Goal: Task Accomplishment & Management: Manage account settings

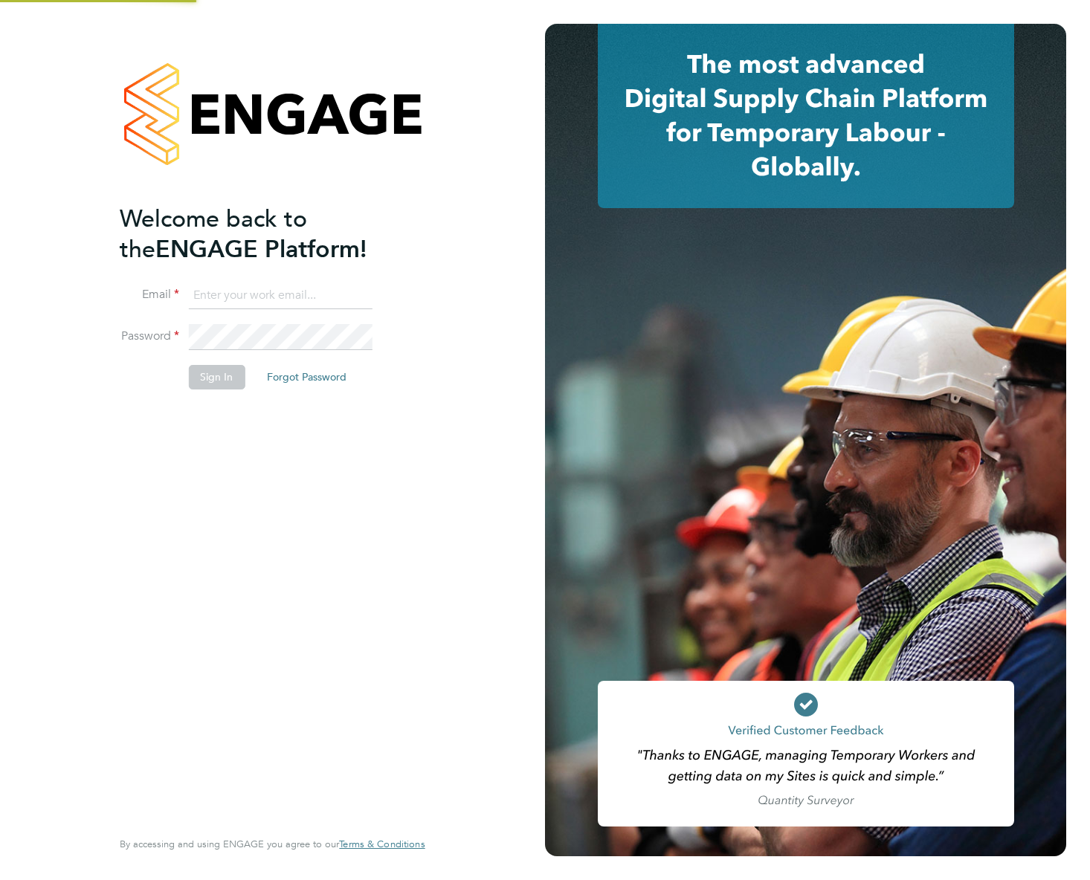
type input "support@engagelabs.io"
click at [220, 385] on button "Sign In" at bounding box center [216, 377] width 57 height 24
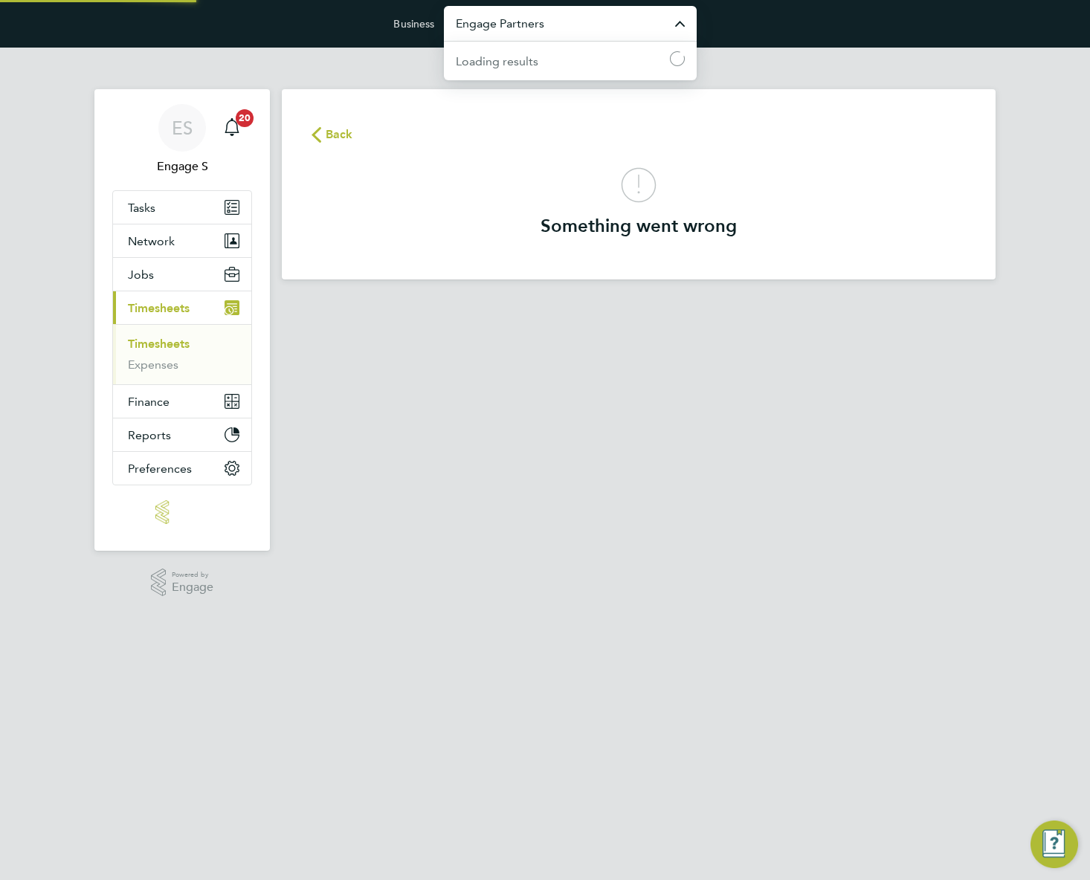
click at [585, 29] on input "Engage Partners" at bounding box center [570, 23] width 253 height 35
click at [555, 56] on span "Pretium Resourcing Ltd" at bounding box center [519, 60] width 127 height 18
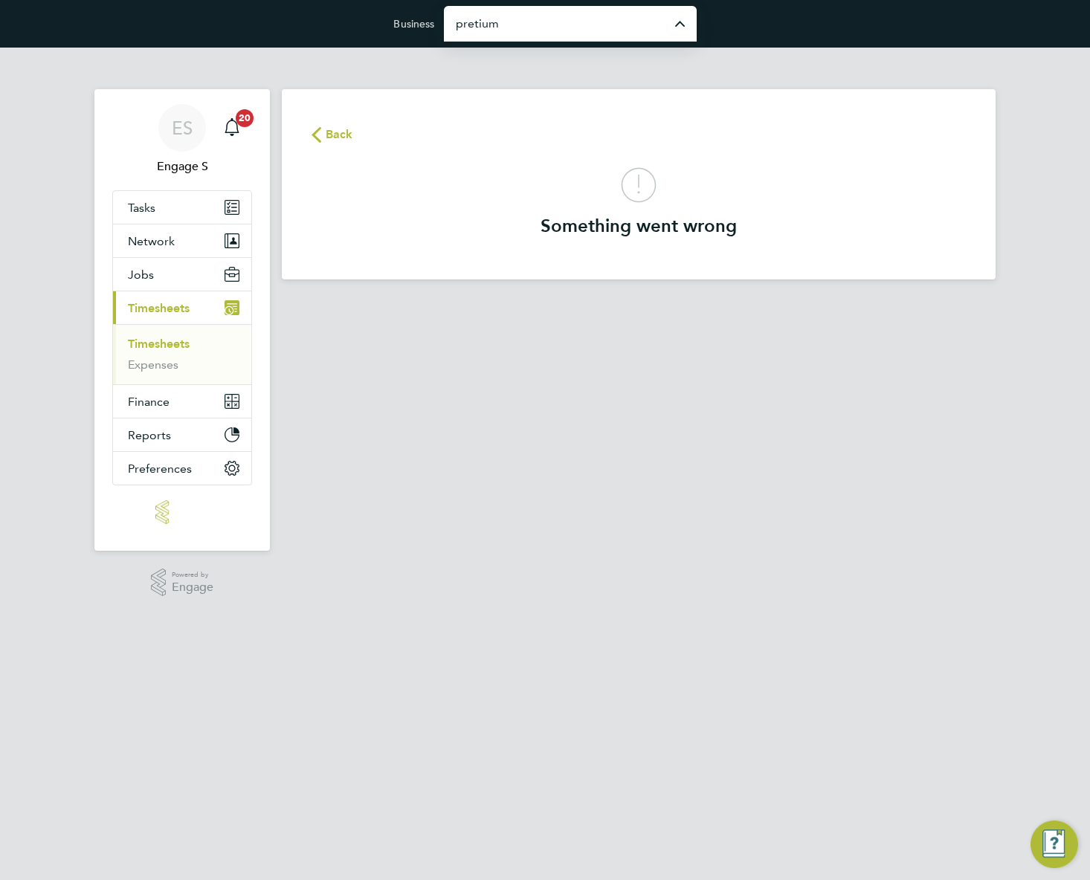
type input "Pretium Resourcing Ltd"
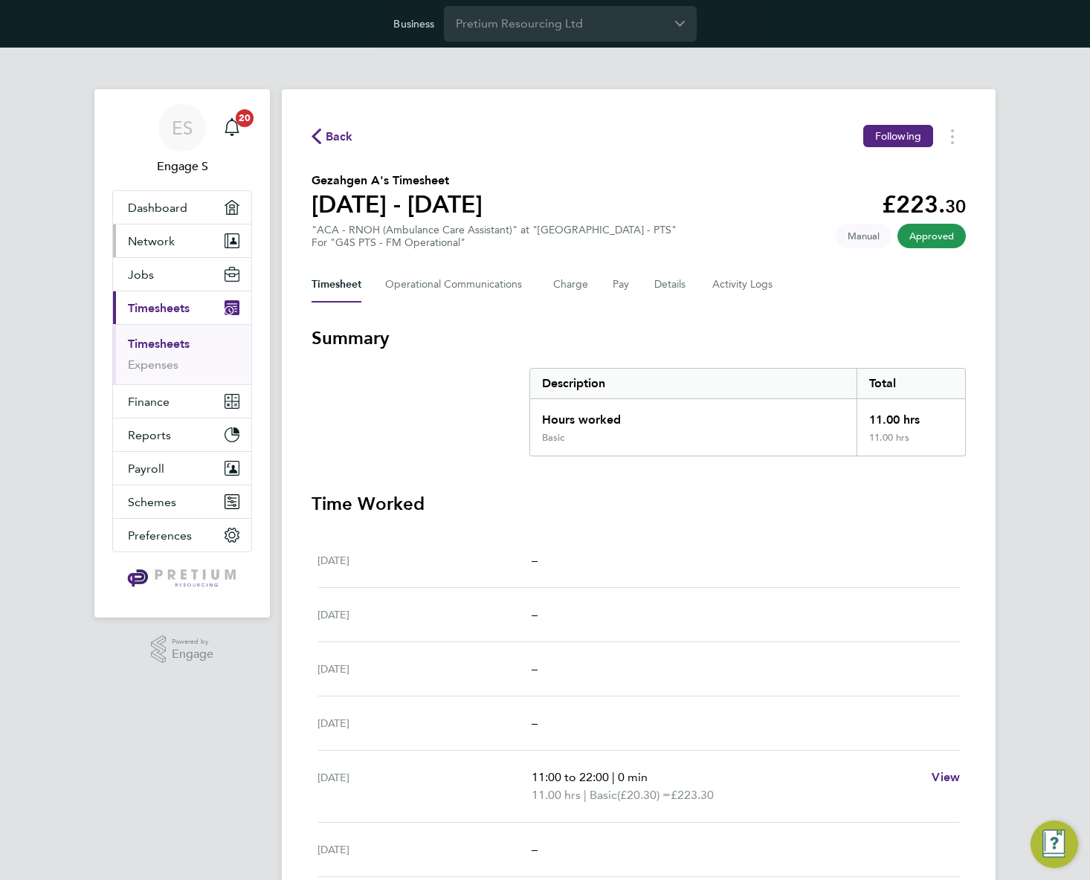
click at [168, 239] on span "Network" at bounding box center [151, 241] width 47 height 14
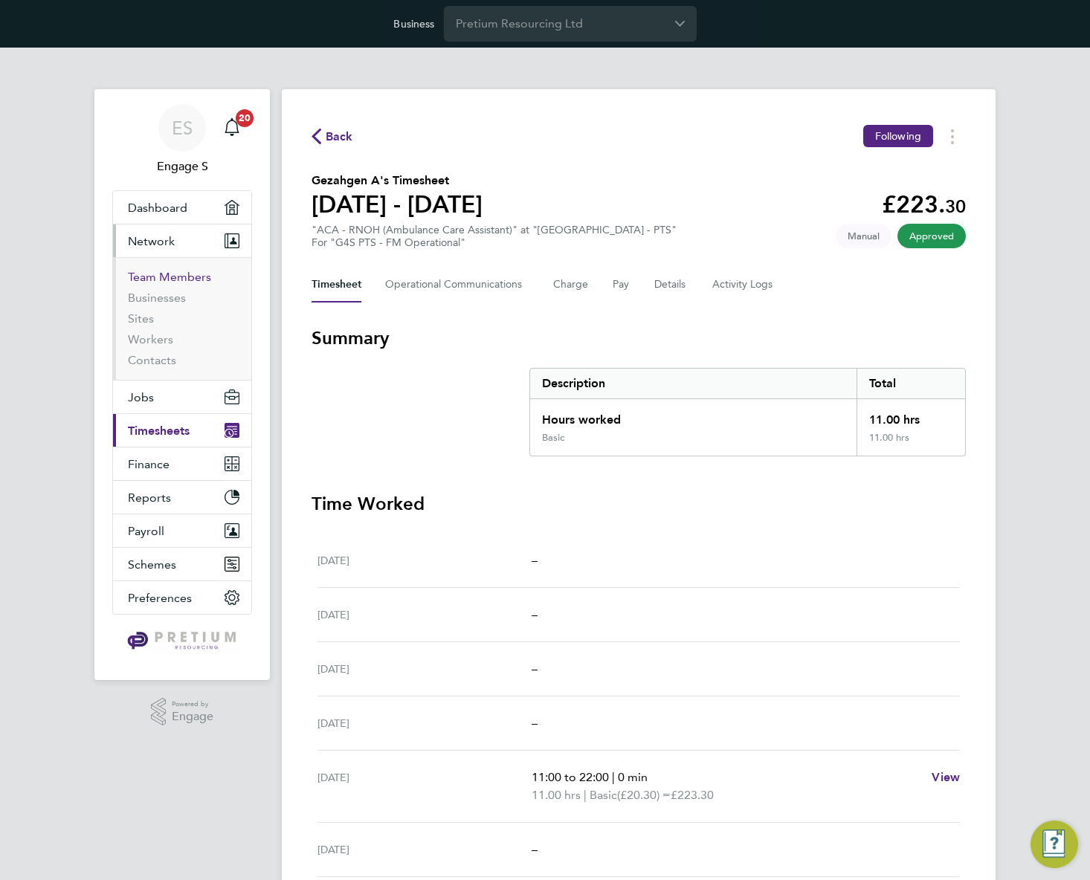
click at [158, 272] on link "Team Members" at bounding box center [169, 277] width 83 height 14
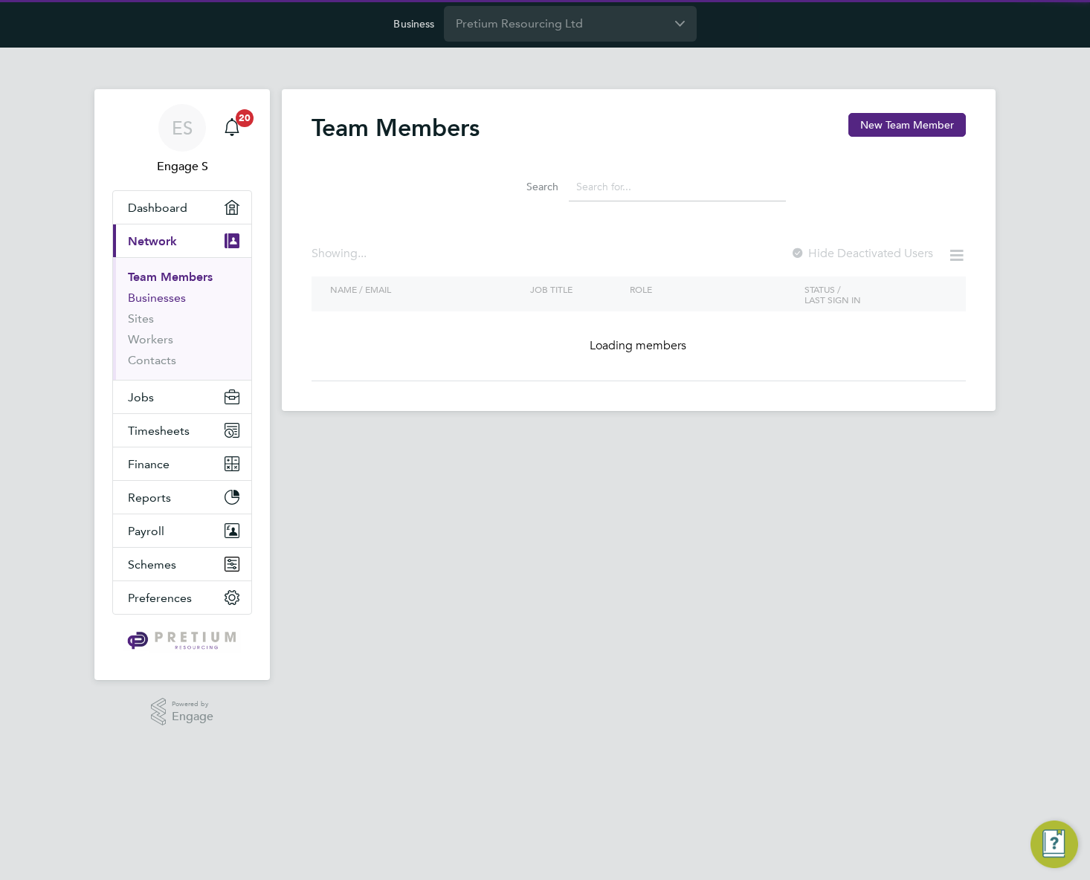
click at [159, 297] on link "Businesses" at bounding box center [157, 298] width 58 height 14
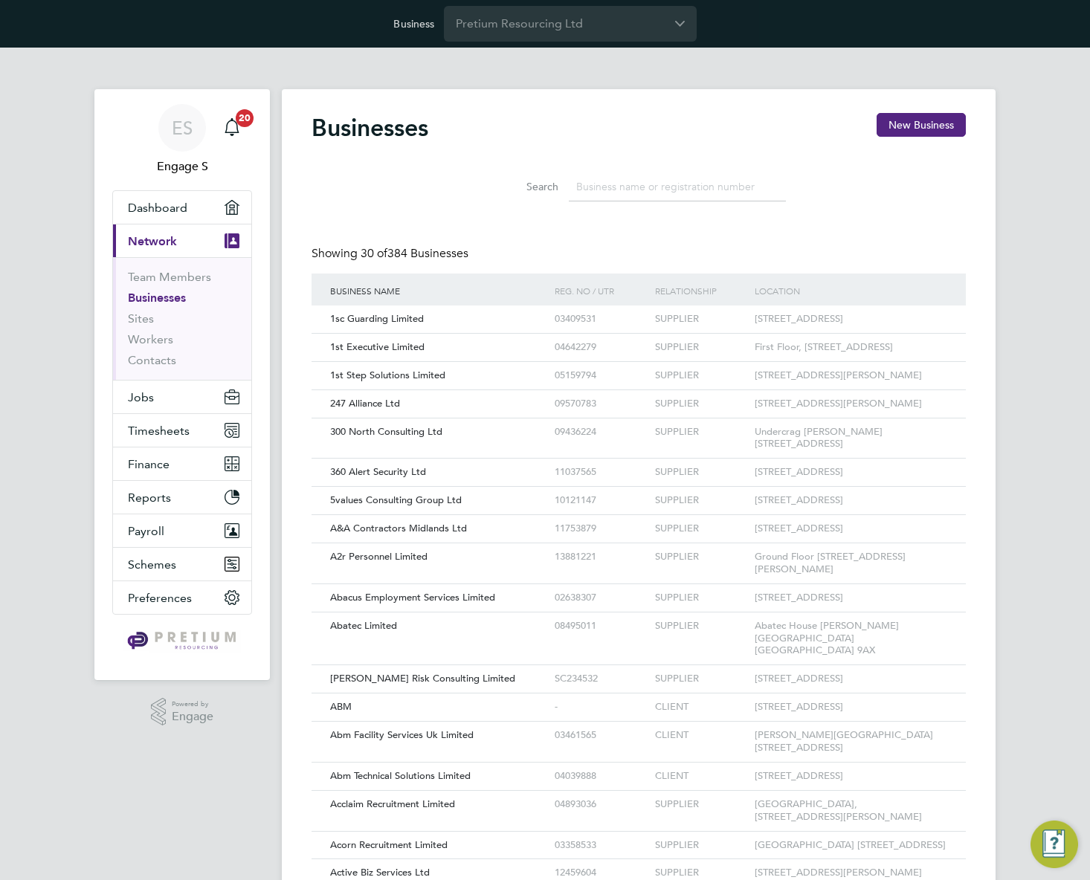
click at [598, 167] on li "Search" at bounding box center [639, 187] width 332 height 44
click at [599, 179] on input at bounding box center [677, 187] width 217 height 29
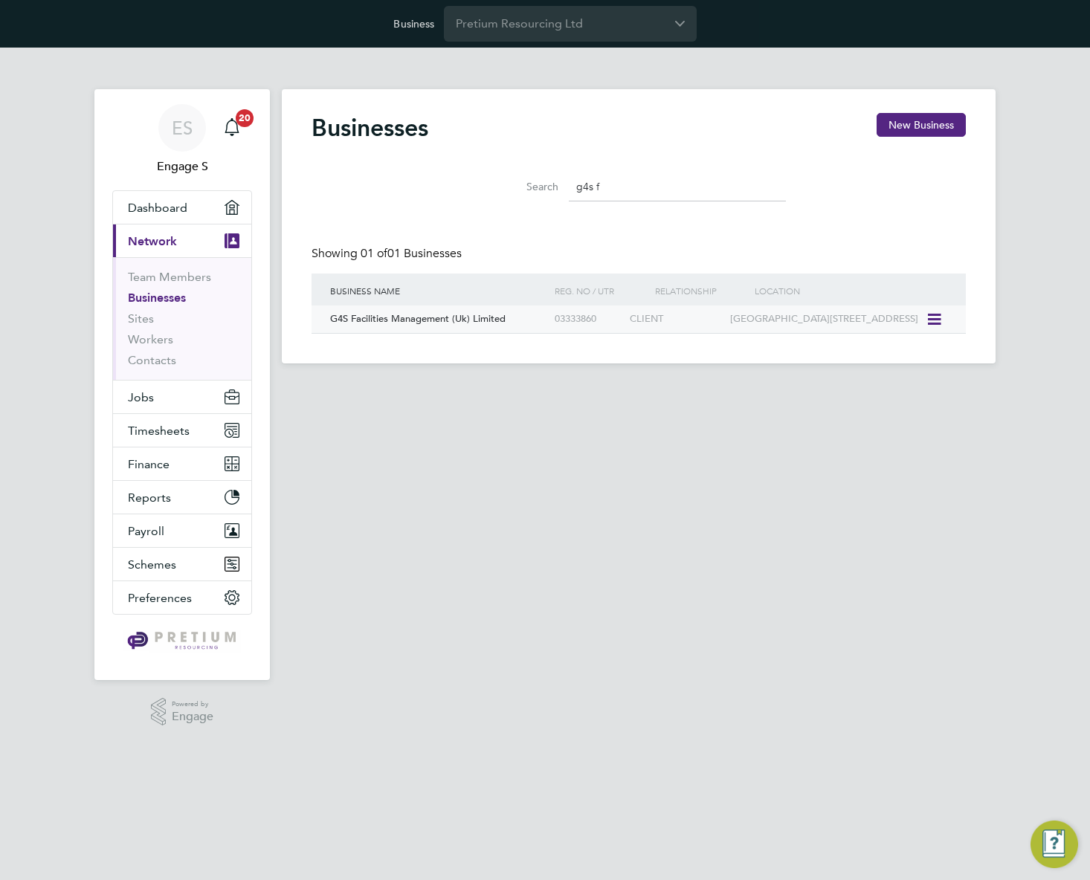
type input "g4s f"
click at [585, 321] on div "03333860" at bounding box center [588, 320] width 75 height 28
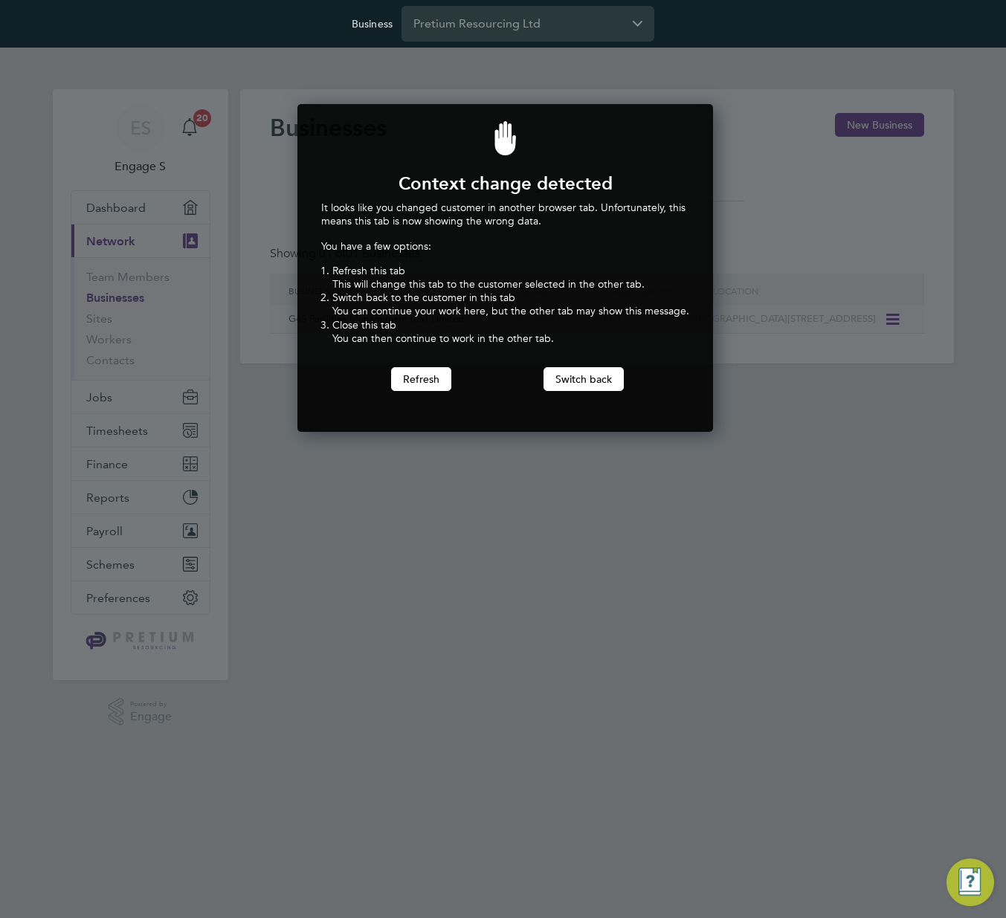
scroll to position [329, 410]
click at [583, 383] on button "Switch back" at bounding box center [584, 379] width 80 height 24
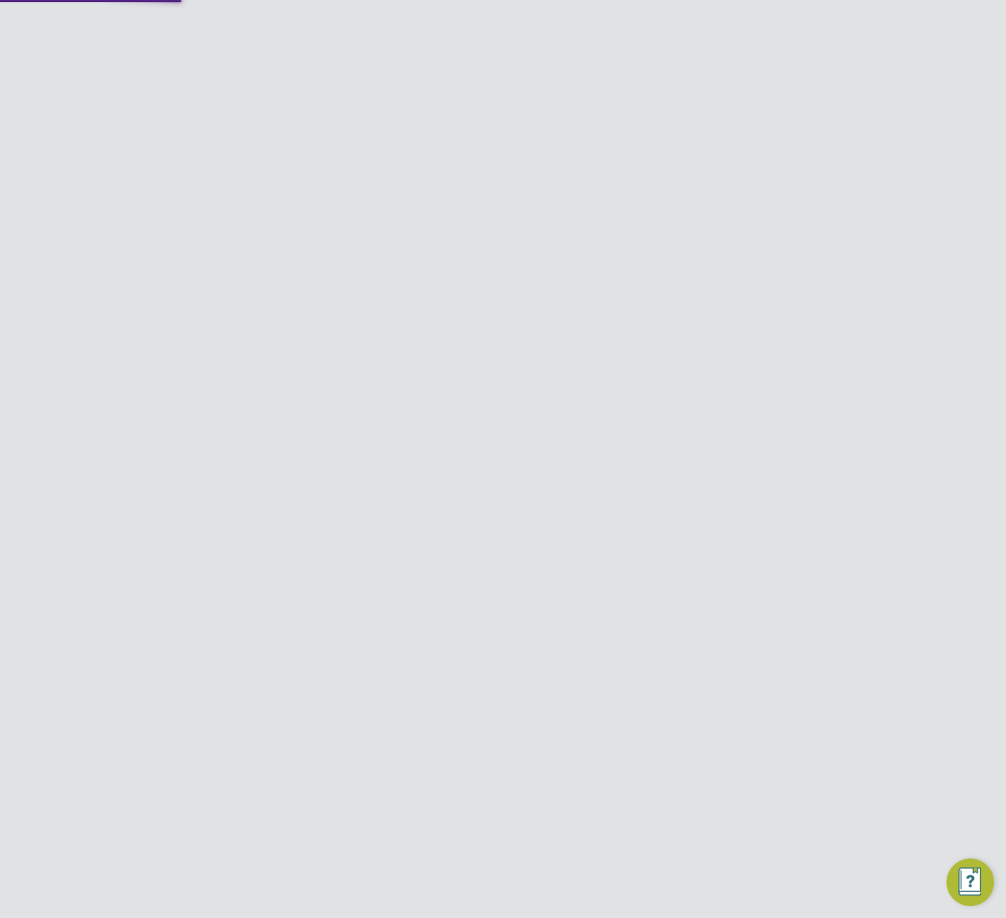
click at [580, 319] on div "03333860" at bounding box center [546, 320] width 75 height 28
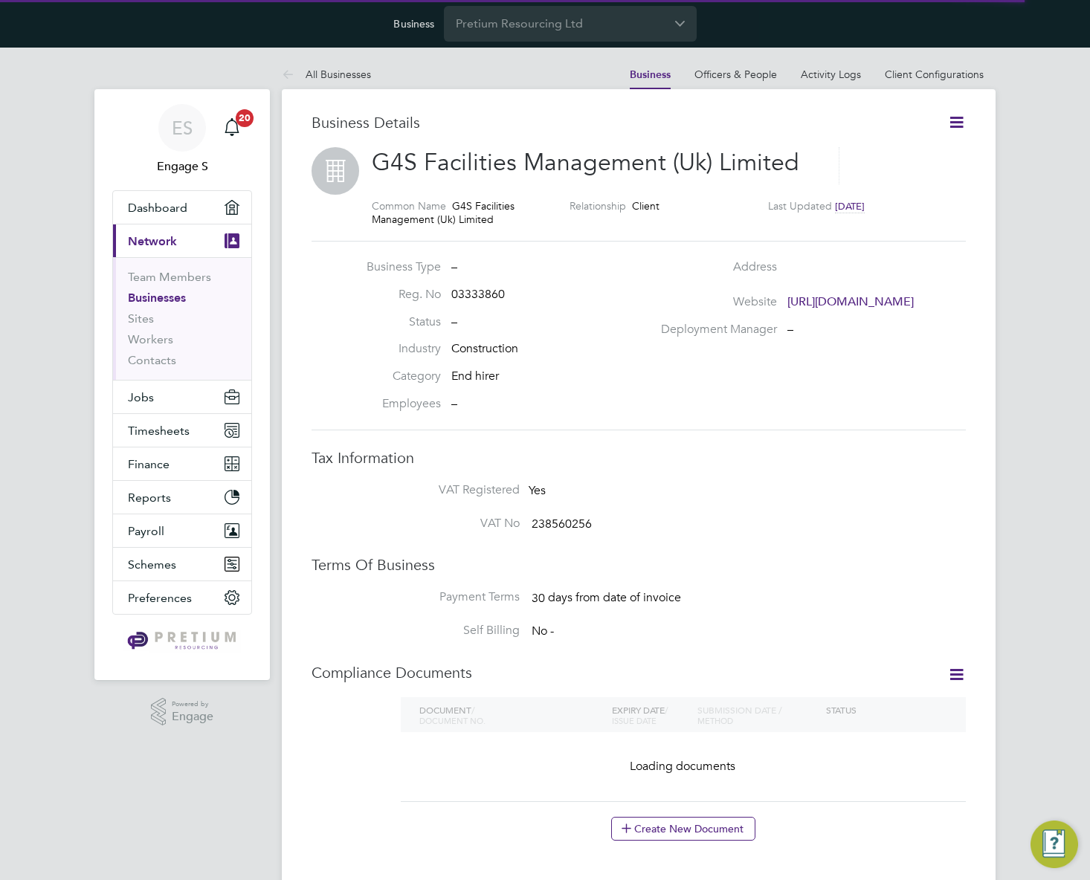
click at [933, 76] on link "Client Configurations" at bounding box center [934, 74] width 99 height 13
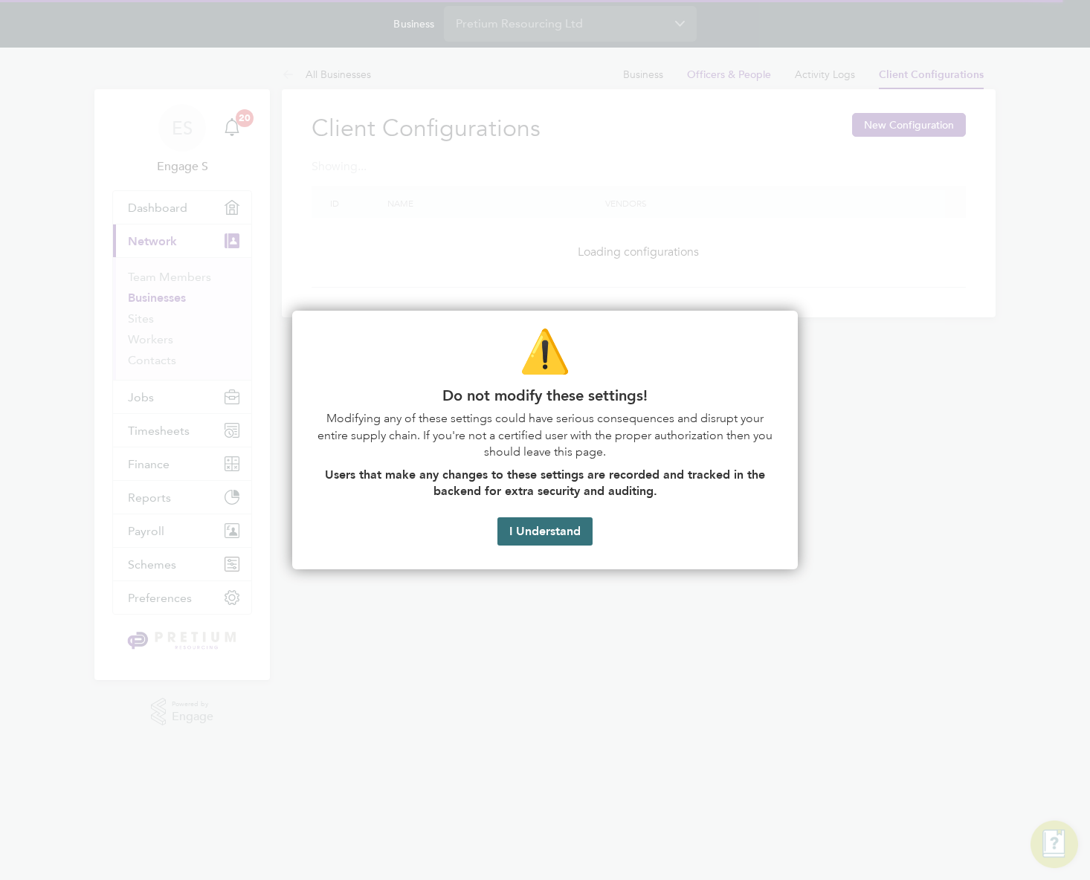
click at [553, 539] on button "I Understand" at bounding box center [544, 532] width 95 height 28
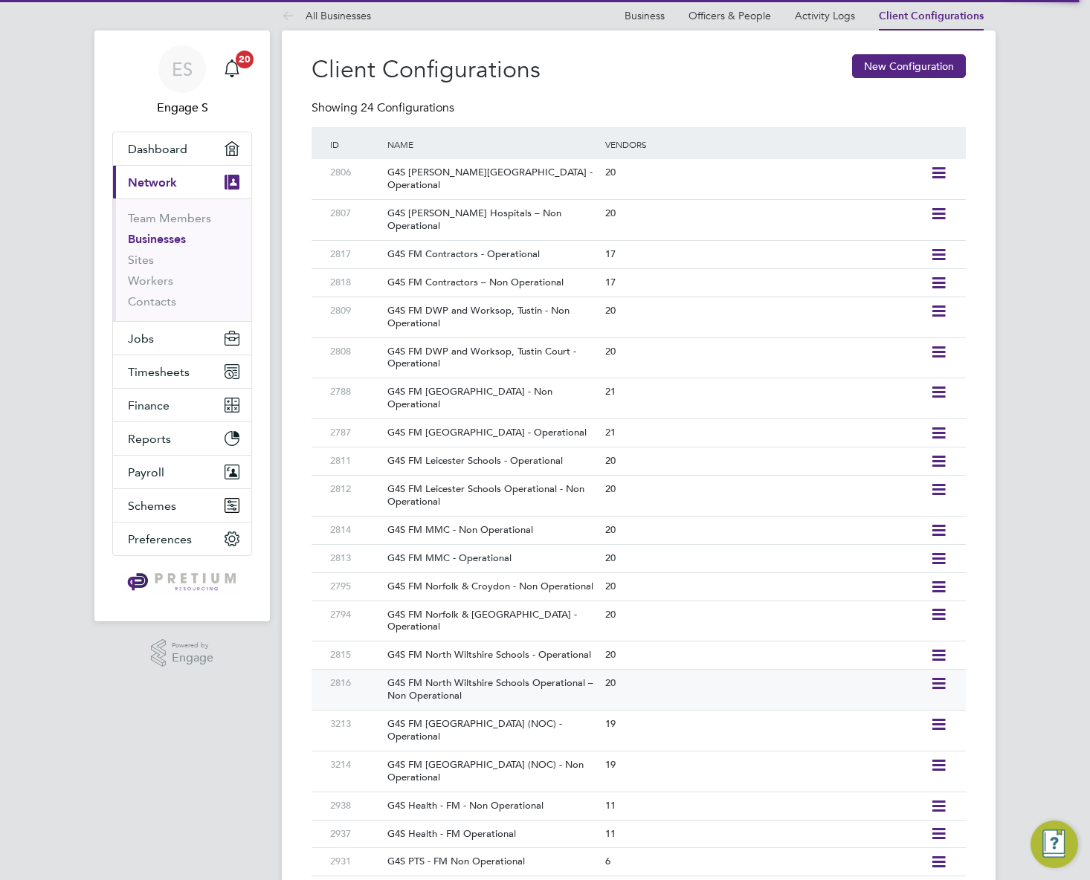
scroll to position [144, 0]
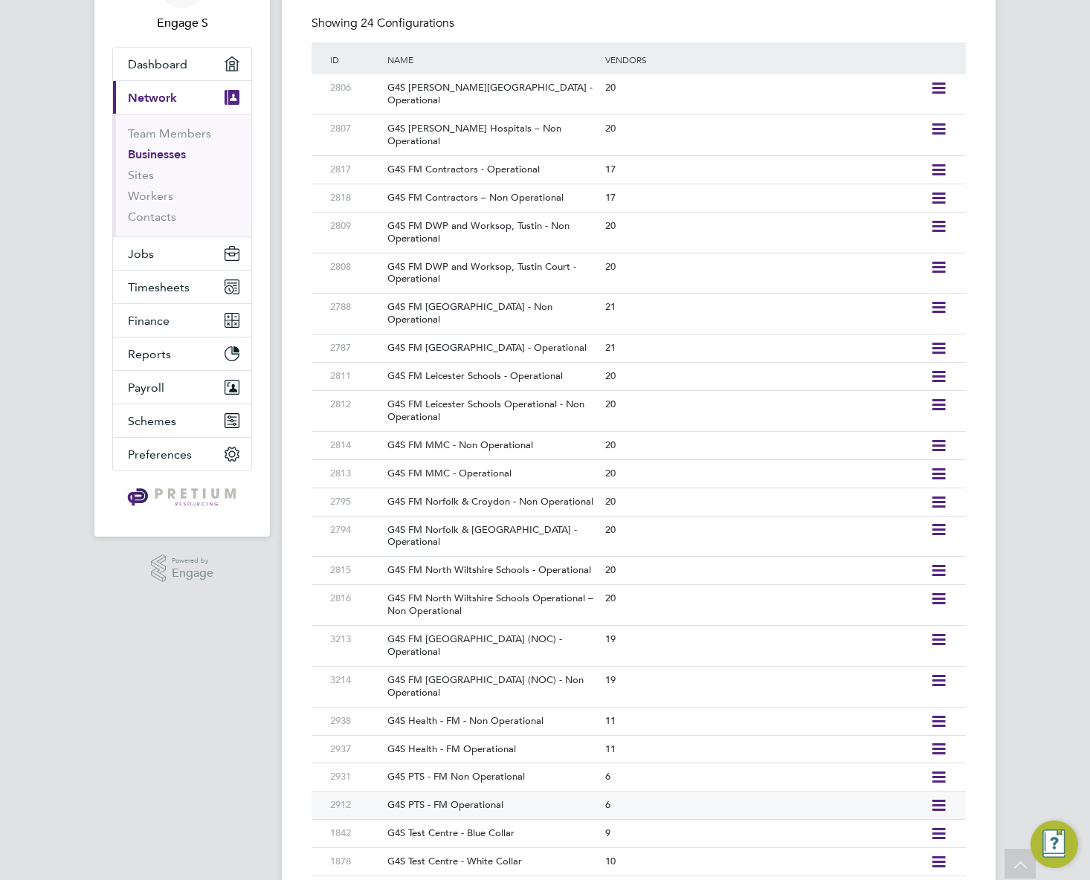
click at [518, 792] on div "G4S PTS - FM Operational" at bounding box center [488, 806] width 225 height 28
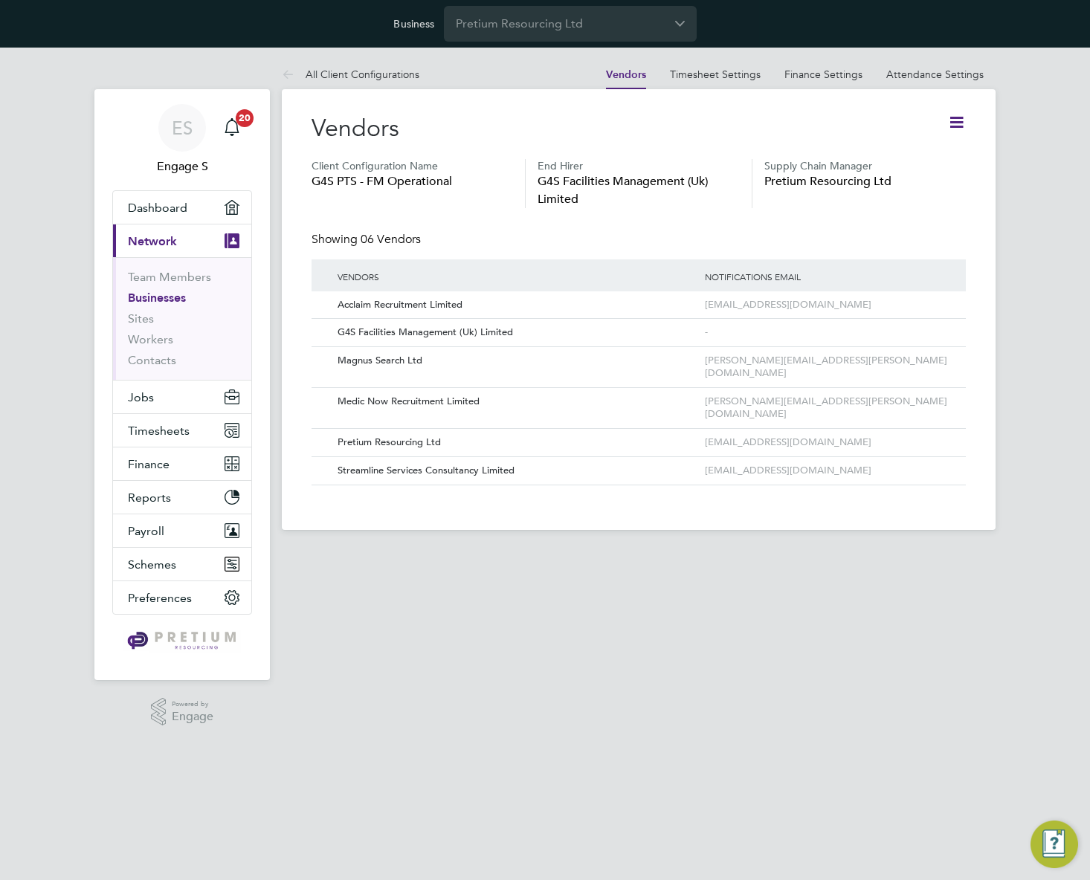
click at [964, 118] on icon at bounding box center [956, 122] width 19 height 19
click at [867, 159] on li "Edit Client Configuration" at bounding box center [895, 157] width 136 height 21
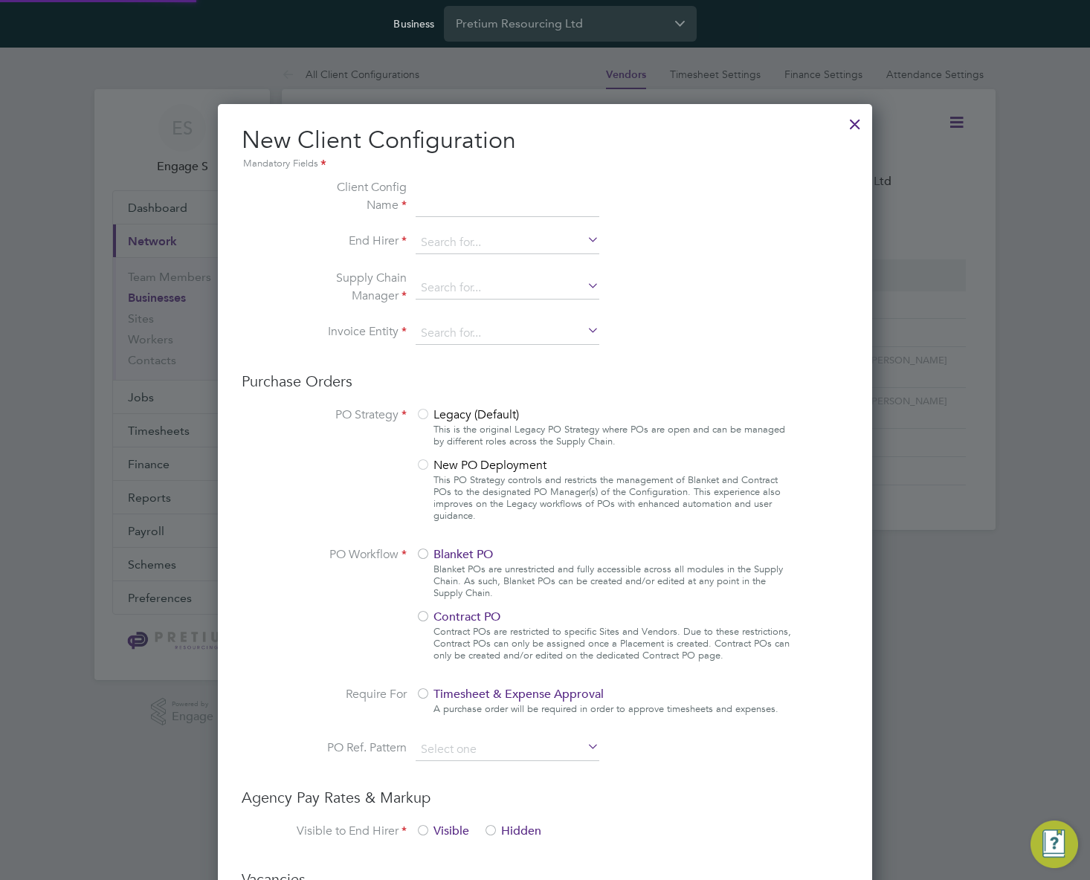
scroll to position [1351, 655]
type input "G4S PTS - FM Operational"
type input "G4S Facilities Management (Uk) Limited"
type input "Letters & Digits"
type input "Manually"
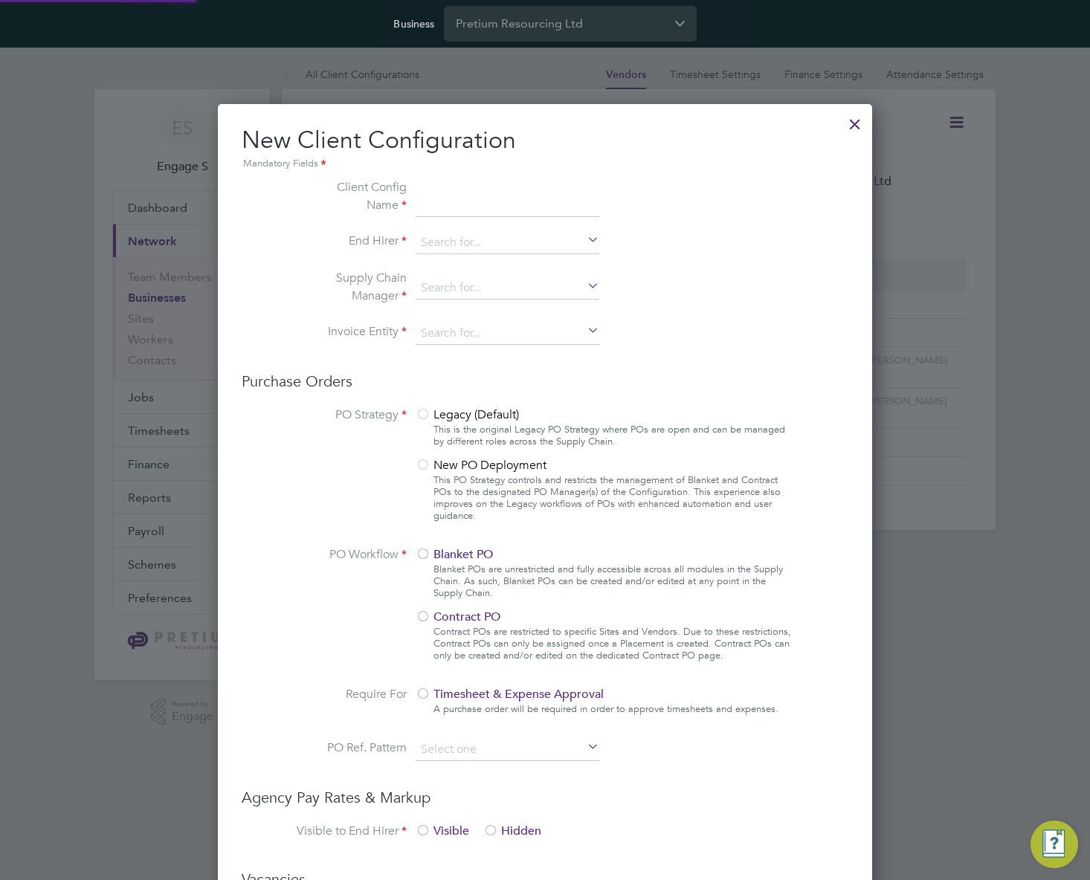
type input "No Limits"
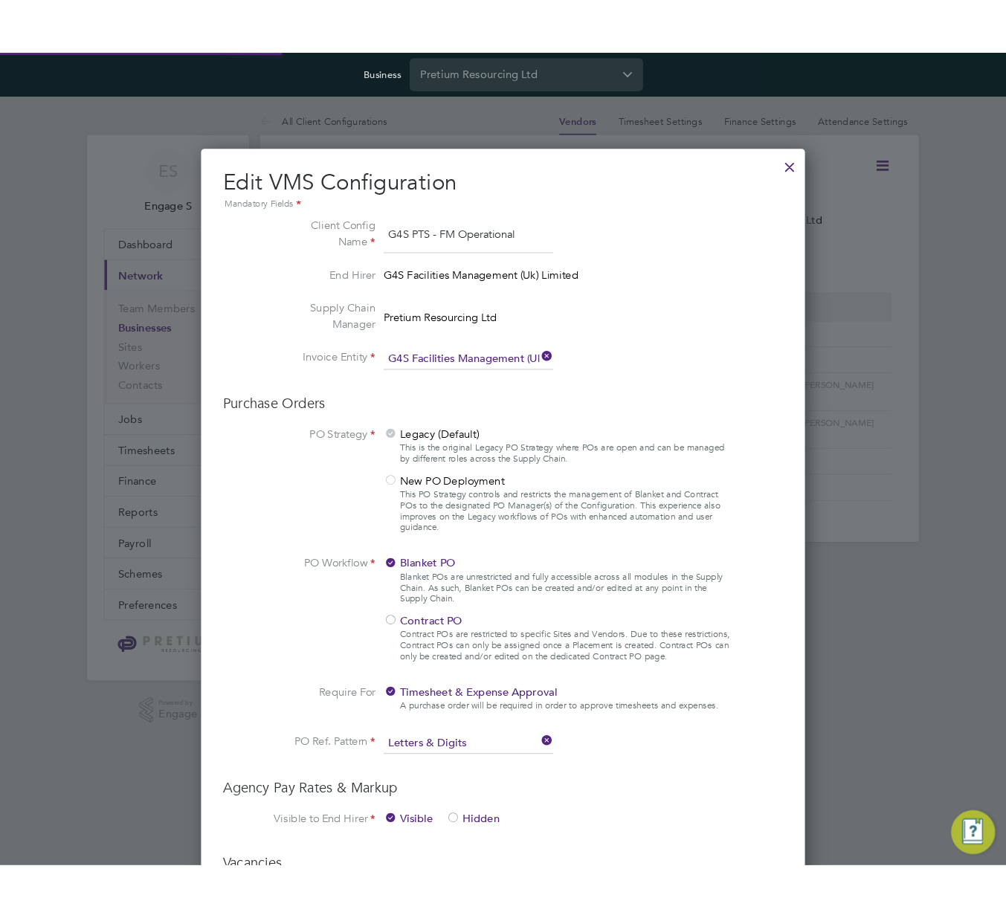
scroll to position [54, 500]
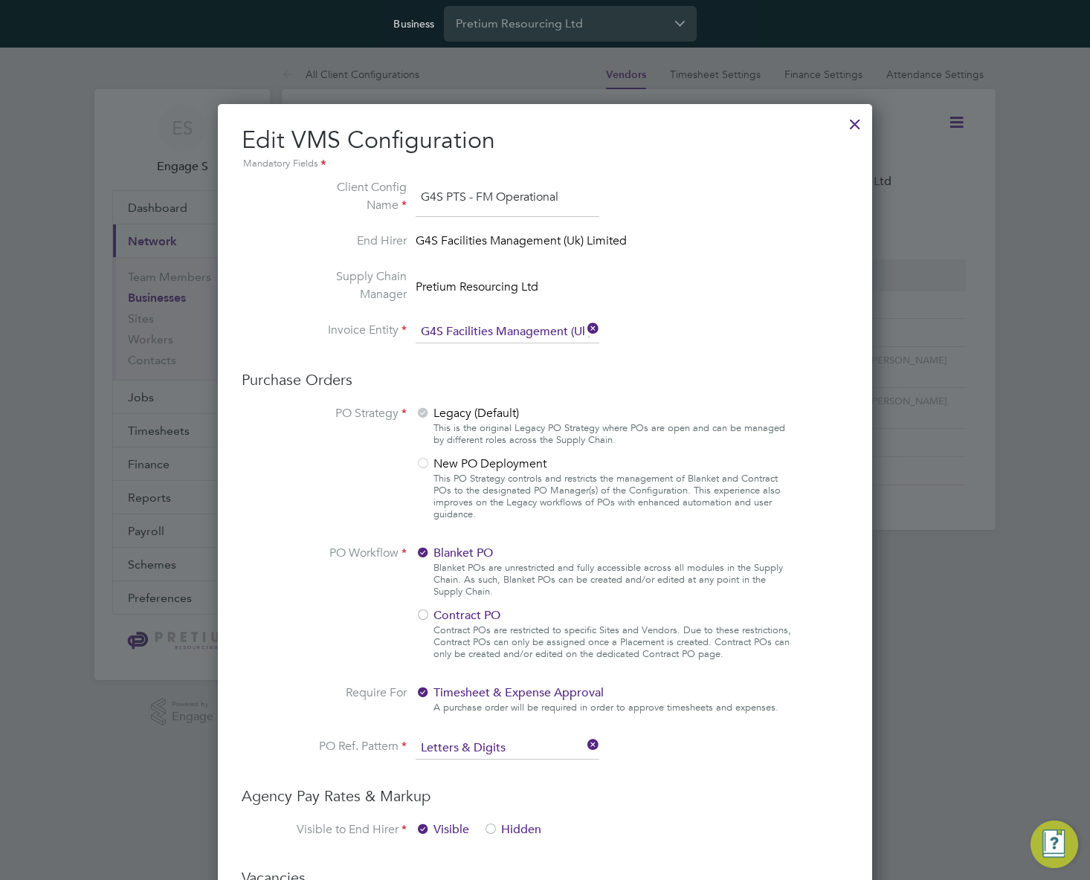
click at [857, 126] on div at bounding box center [855, 120] width 27 height 27
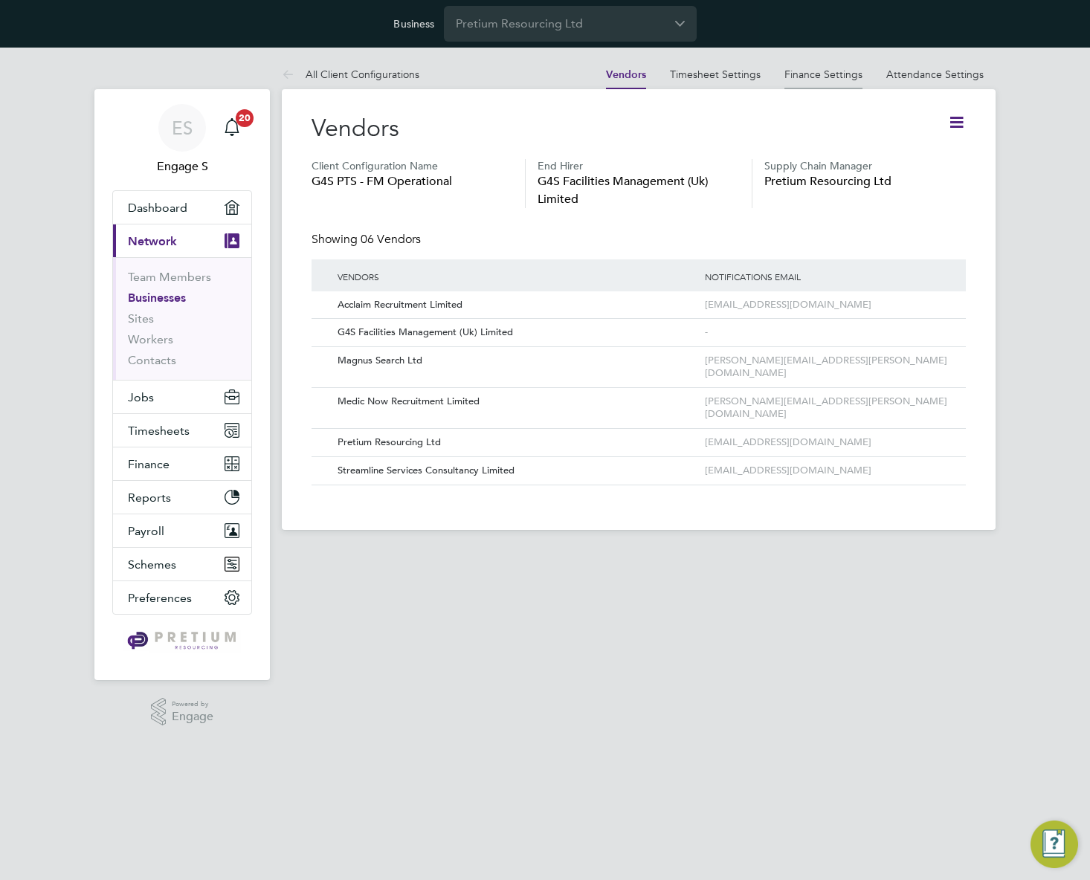
click at [854, 77] on link "Finance Settings" at bounding box center [823, 74] width 78 height 13
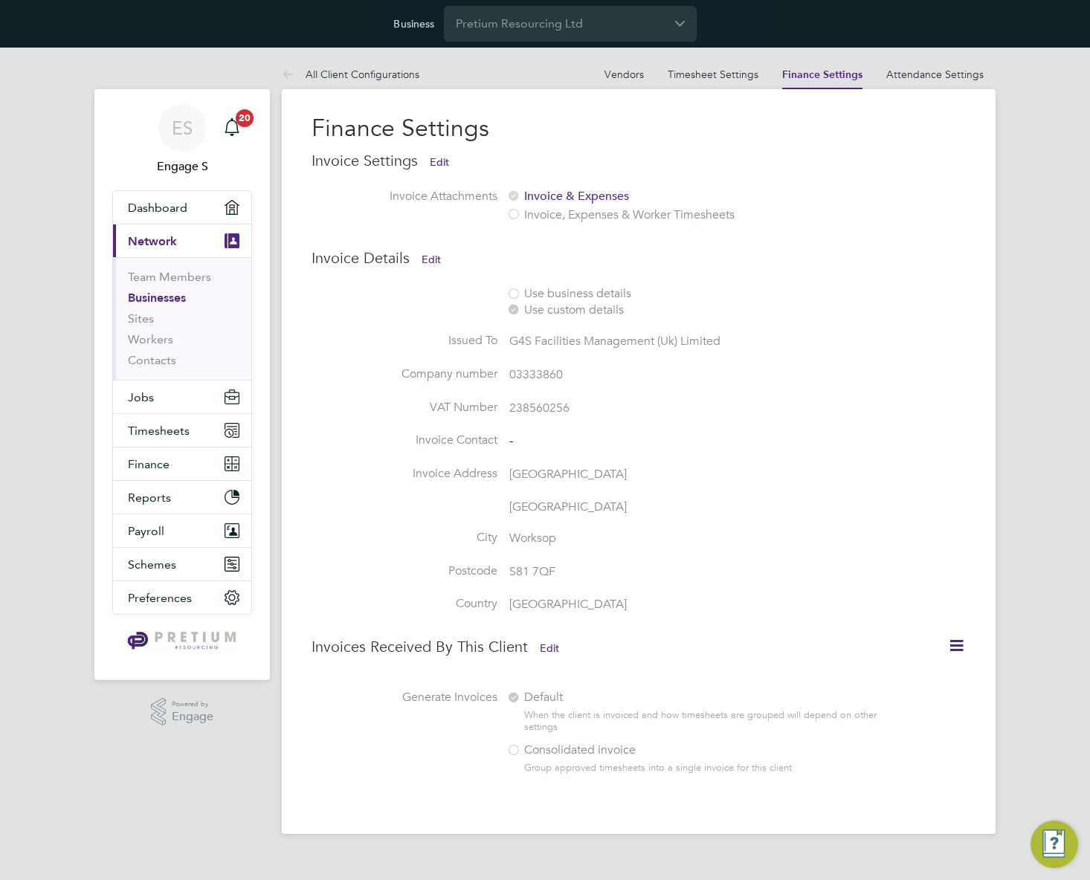
click at [947, 636] on icon at bounding box center [956, 645] width 19 height 19
click at [696, 564] on li "Postcode S81 7QF" at bounding box center [616, 580] width 608 height 33
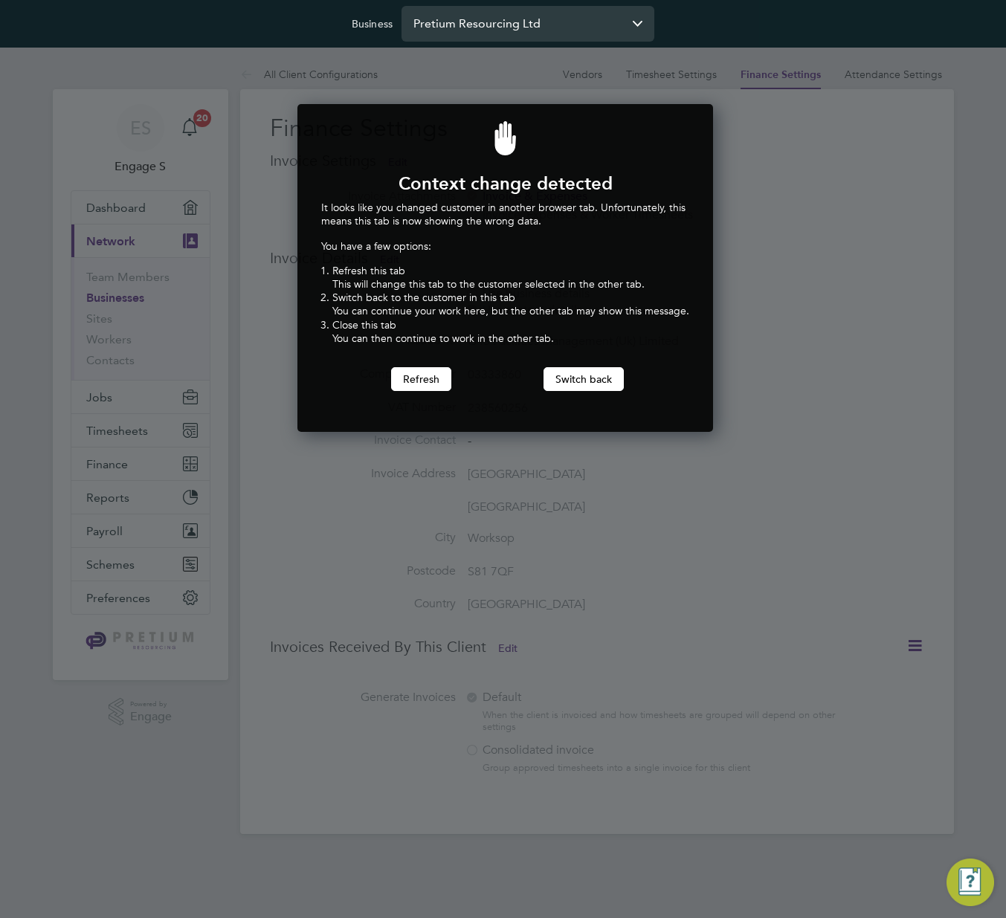
scroll to position [329, 410]
click at [582, 392] on div "Context change detected It looks like you changed customer in another browser t…" at bounding box center [505, 268] width 416 height 328
click at [590, 384] on button "Switch back" at bounding box center [584, 379] width 80 height 24
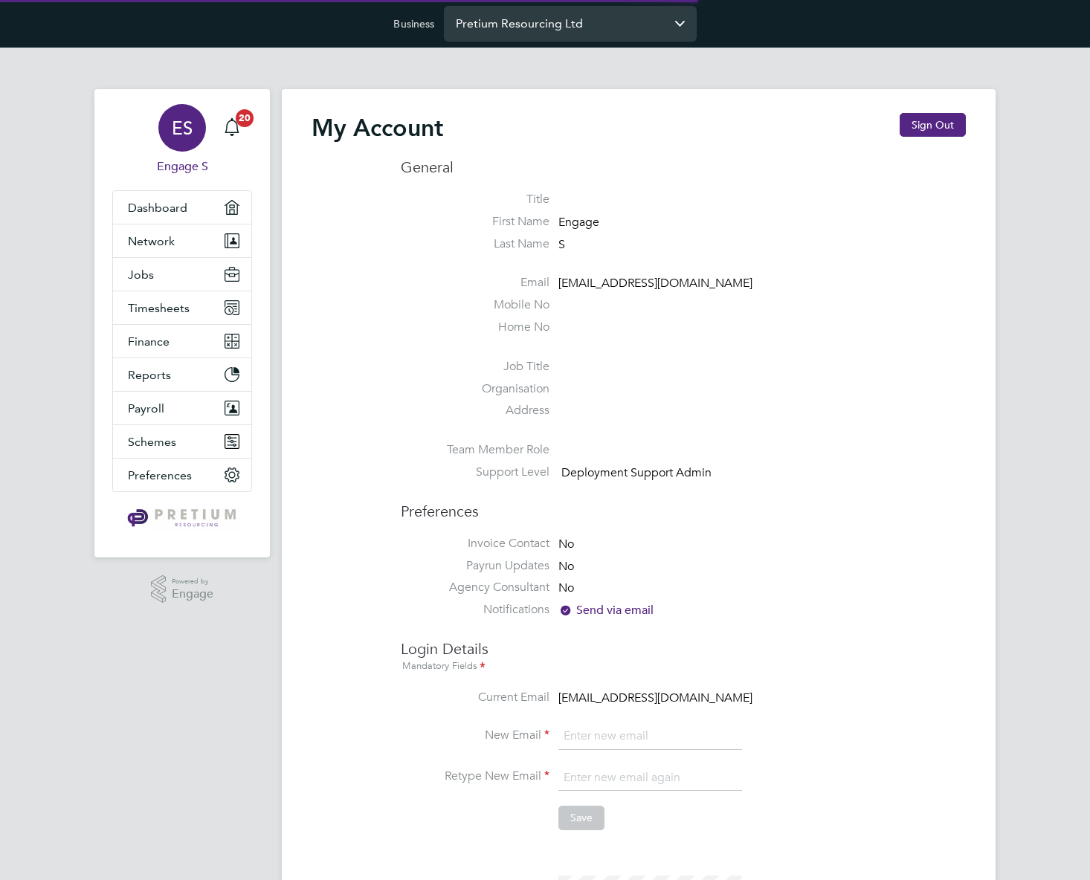
type input "[EMAIL_ADDRESS][DOMAIN_NAME]"
click at [533, 40] on input "Pretium Resourcing Ltd" at bounding box center [570, 23] width 253 height 35
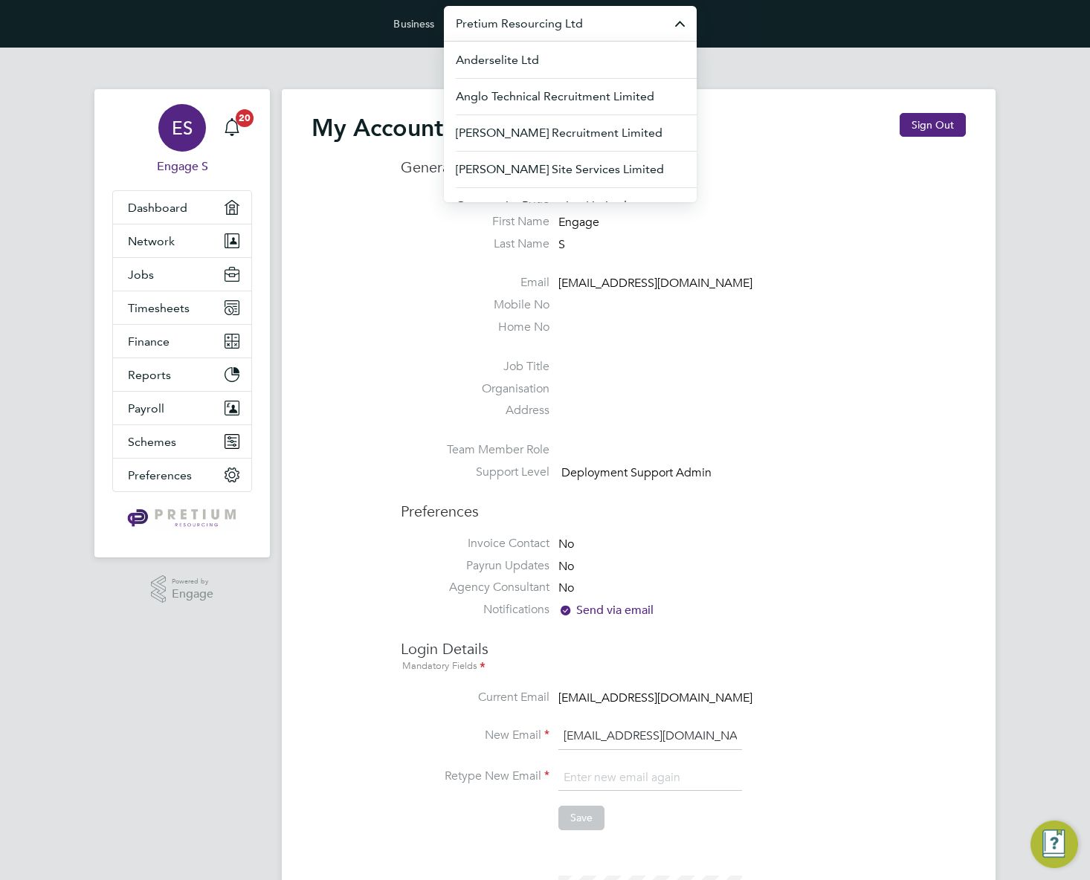
paste input "Streamline Services Consultancy Limite"
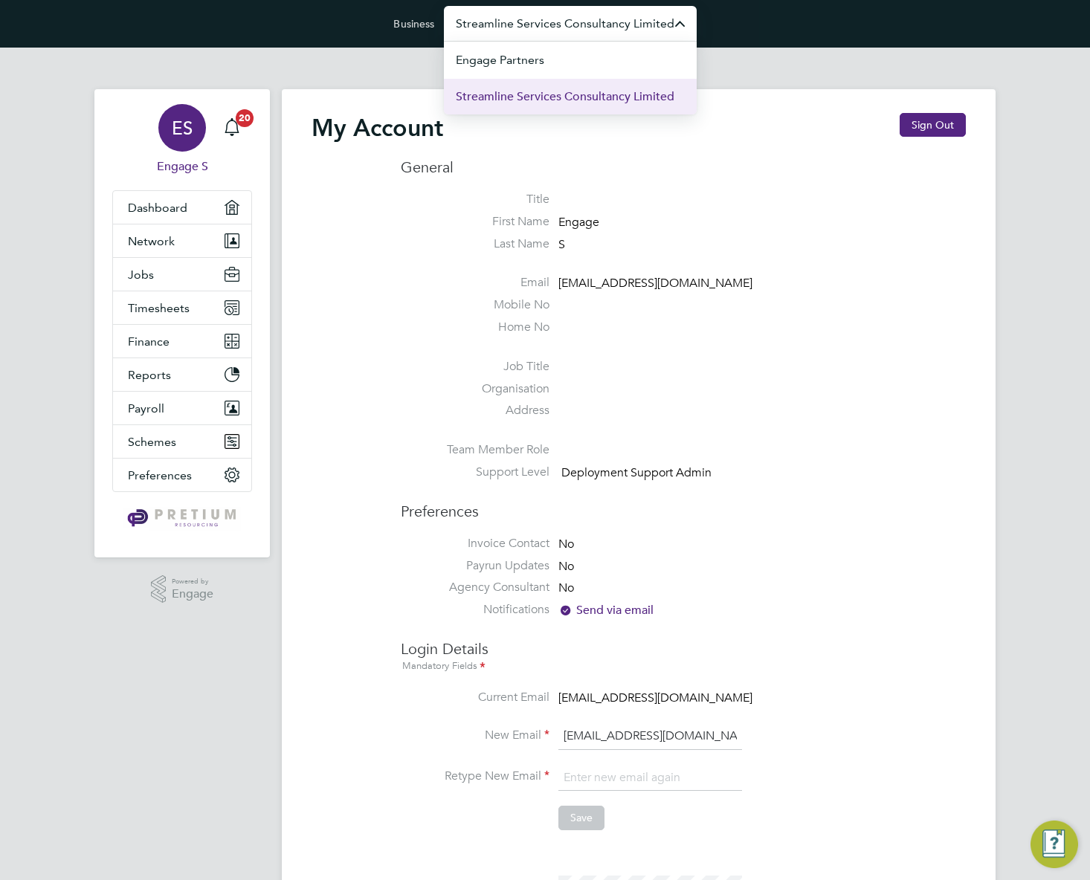
click at [522, 103] on span "Streamline Services Consultancy Limited" at bounding box center [565, 97] width 219 height 18
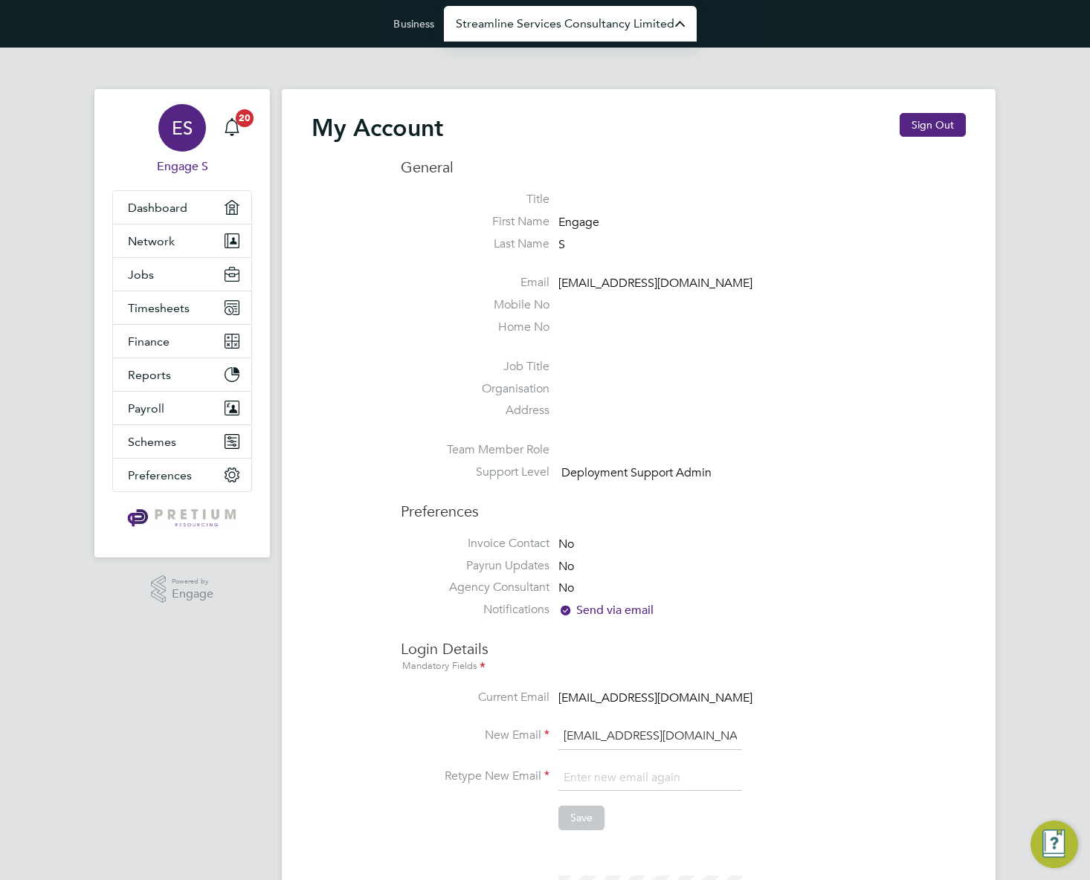
type input "Streamline Services Consultancy Limited"
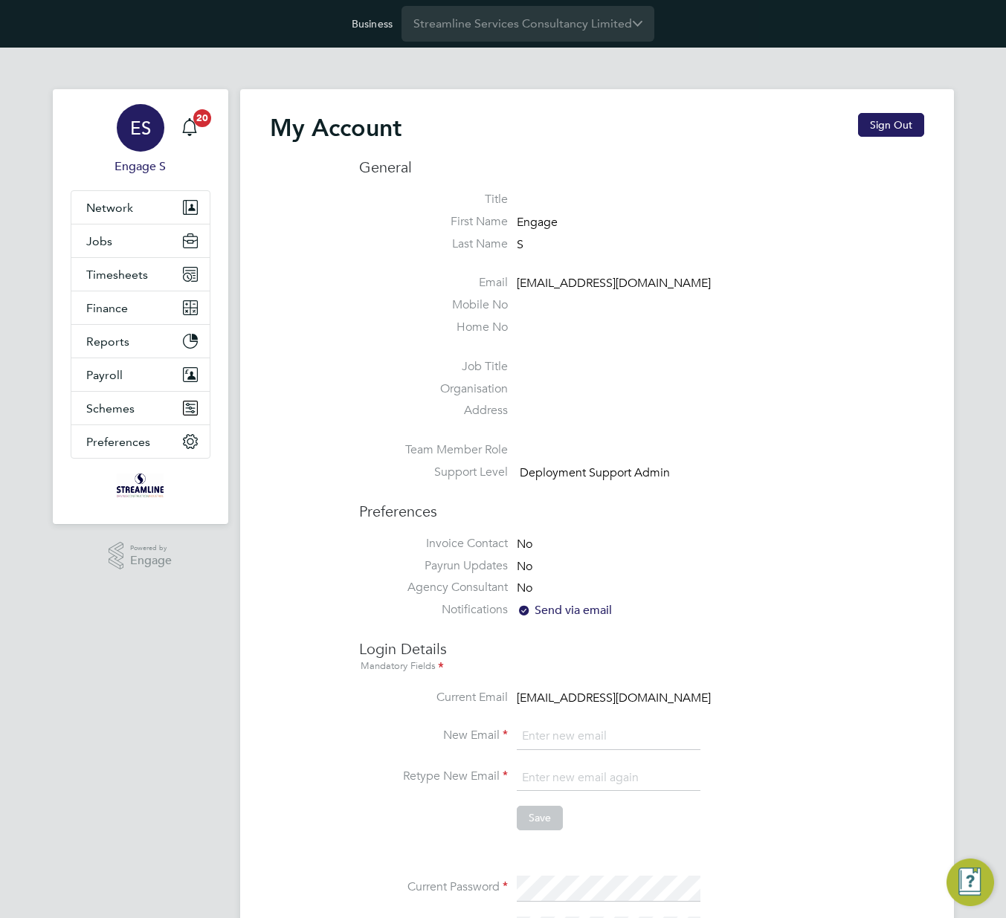
type input "[EMAIL_ADDRESS][DOMAIN_NAME]"
click at [132, 283] on button "Timesheets" at bounding box center [140, 274] width 138 height 33
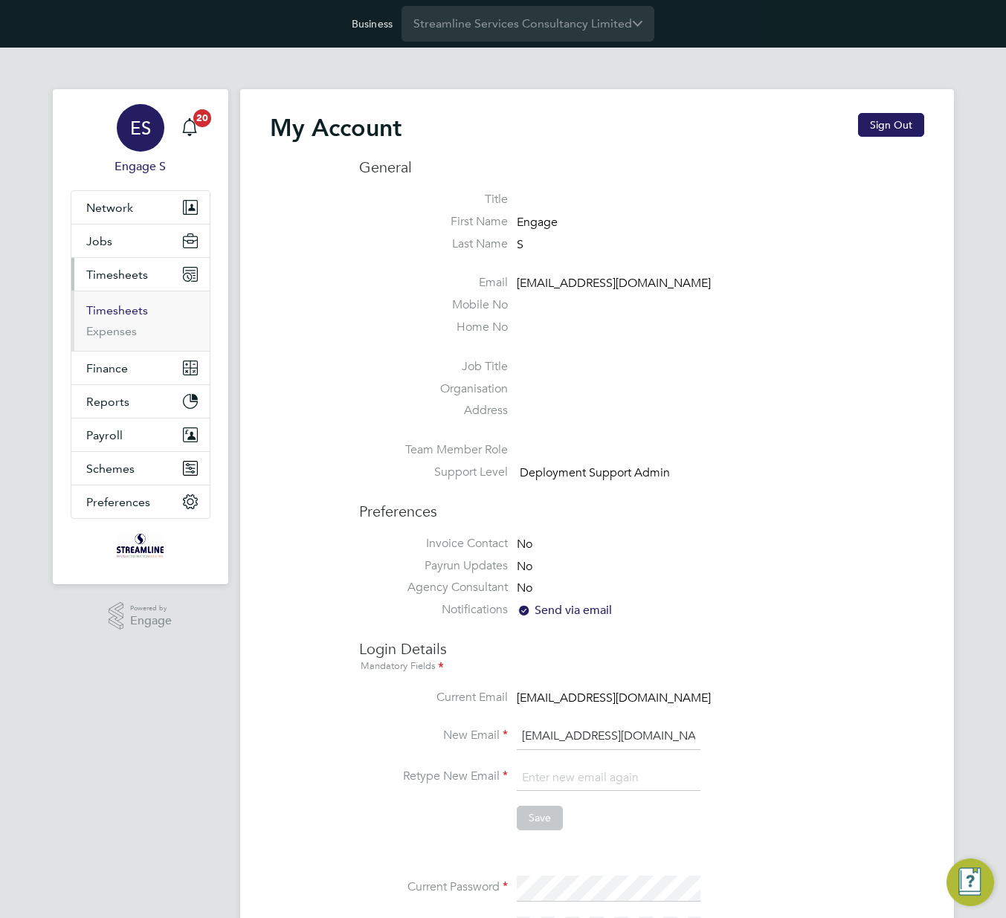
click at [119, 306] on link "Timesheets" at bounding box center [117, 310] width 62 height 14
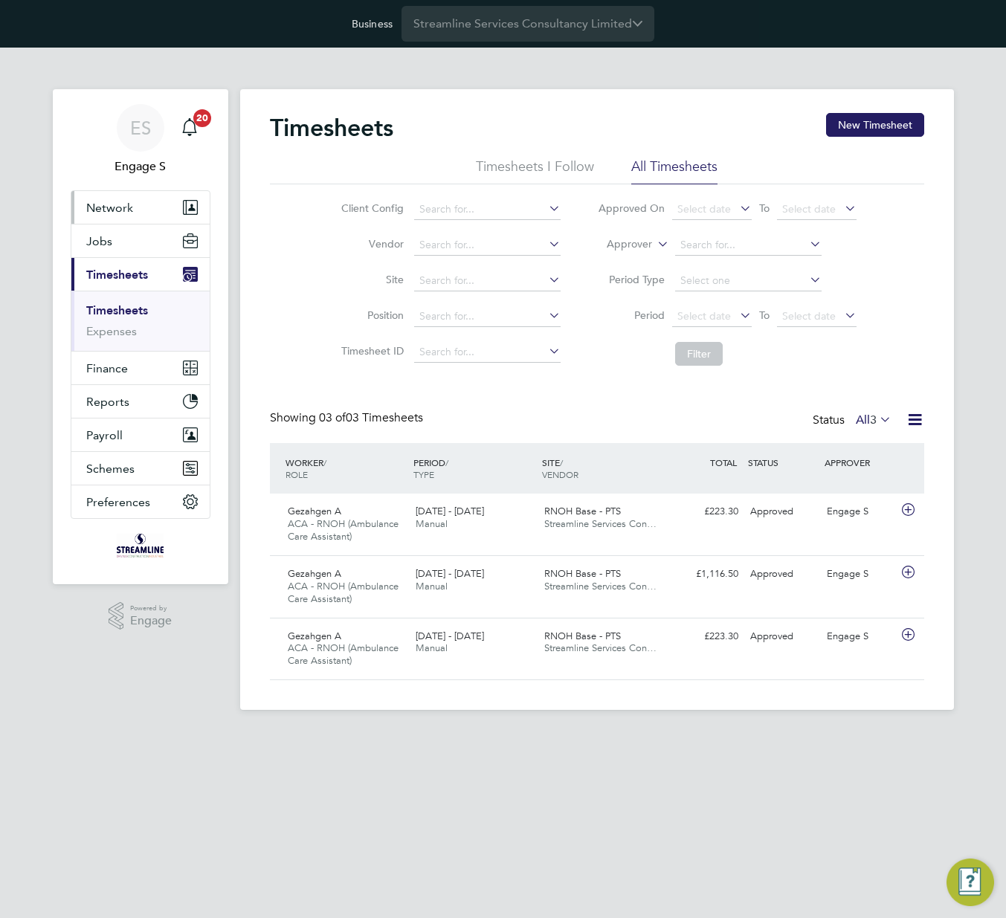
click at [114, 212] on span "Network" at bounding box center [109, 208] width 47 height 14
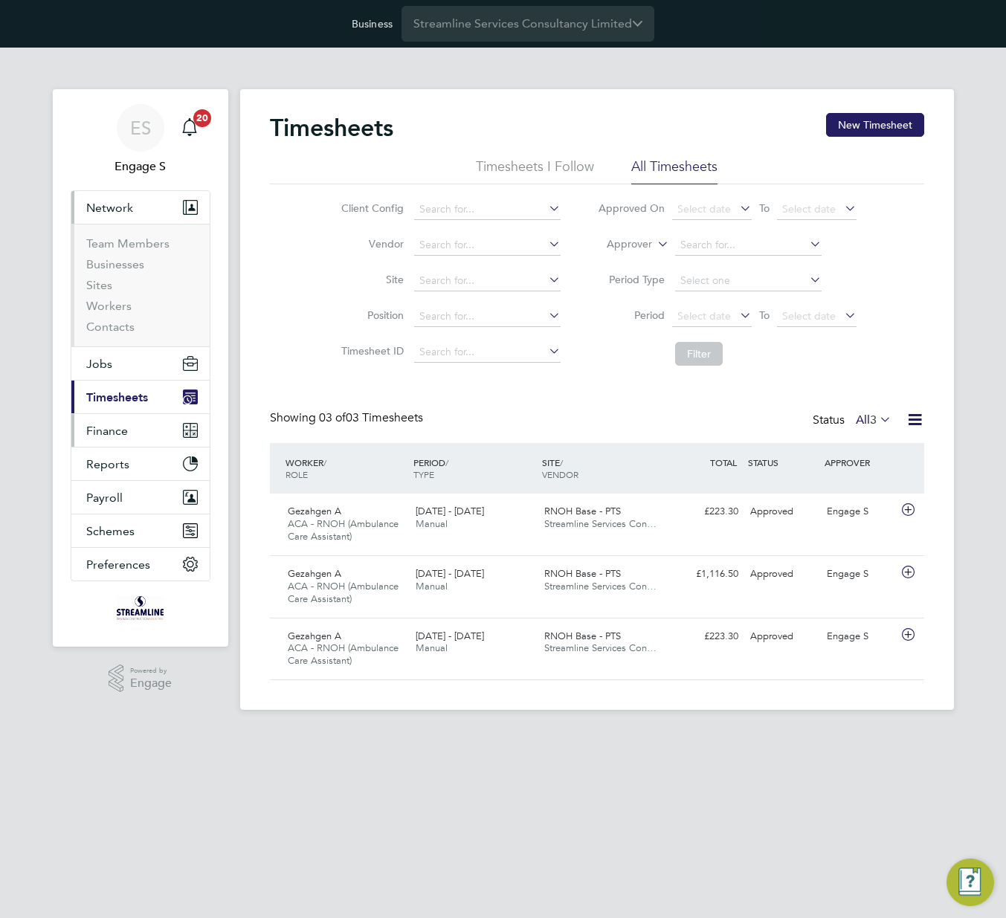
click at [108, 432] on span "Finance" at bounding box center [107, 431] width 42 height 14
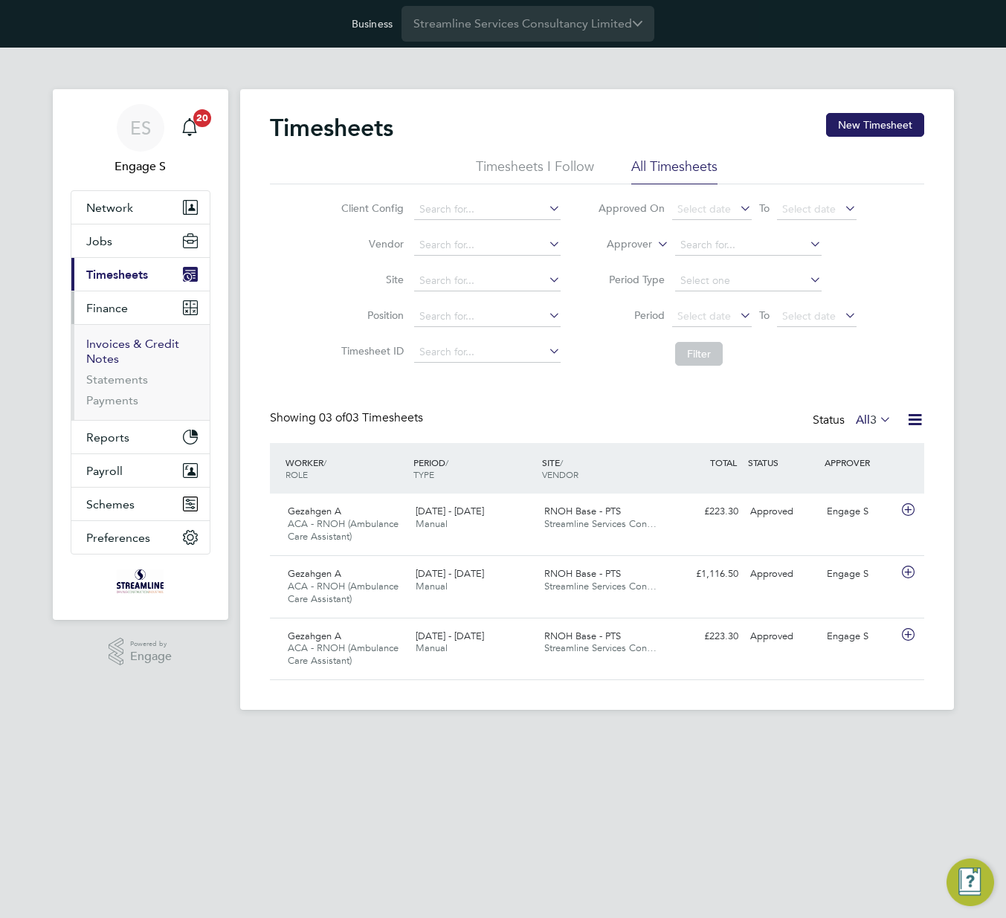
click at [103, 343] on link "Invoices & Credit Notes" at bounding box center [132, 351] width 93 height 29
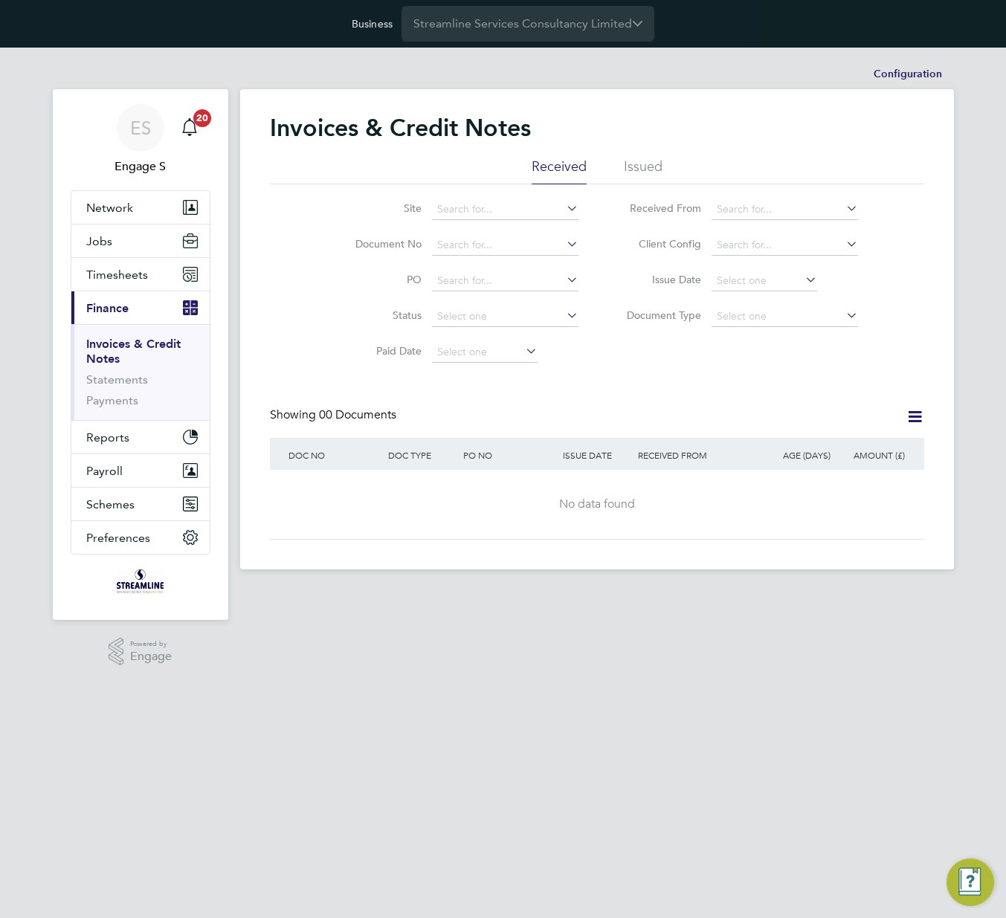
click at [646, 164] on li "Issued" at bounding box center [643, 171] width 39 height 27
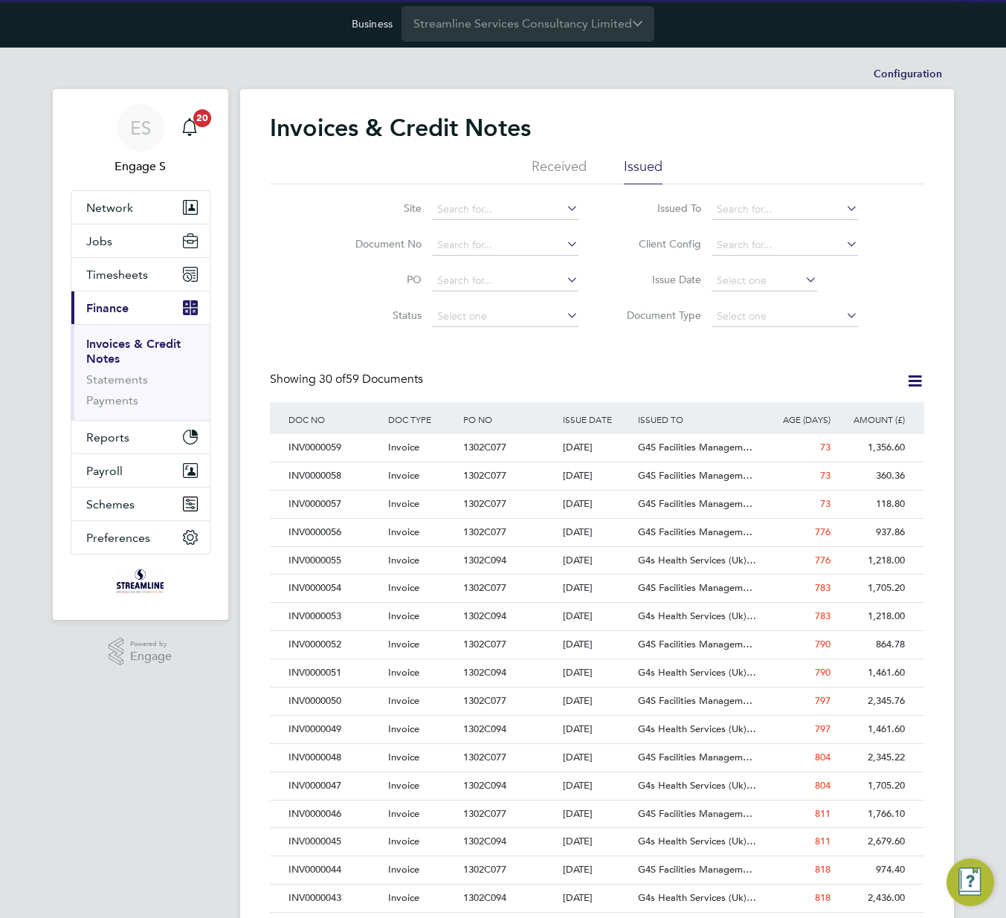
scroll to position [28, 101]
click at [924, 75] on li "Configuration" at bounding box center [908, 74] width 68 height 30
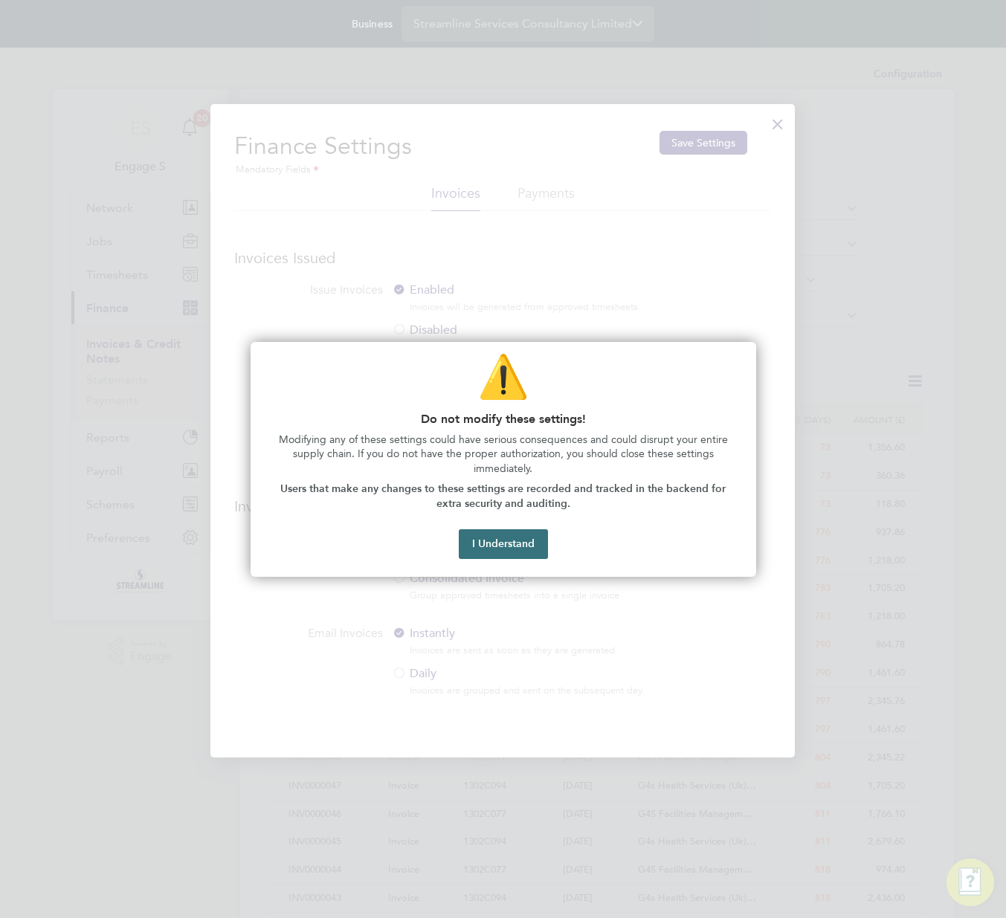
click at [483, 552] on button "I Understand" at bounding box center [503, 544] width 89 height 30
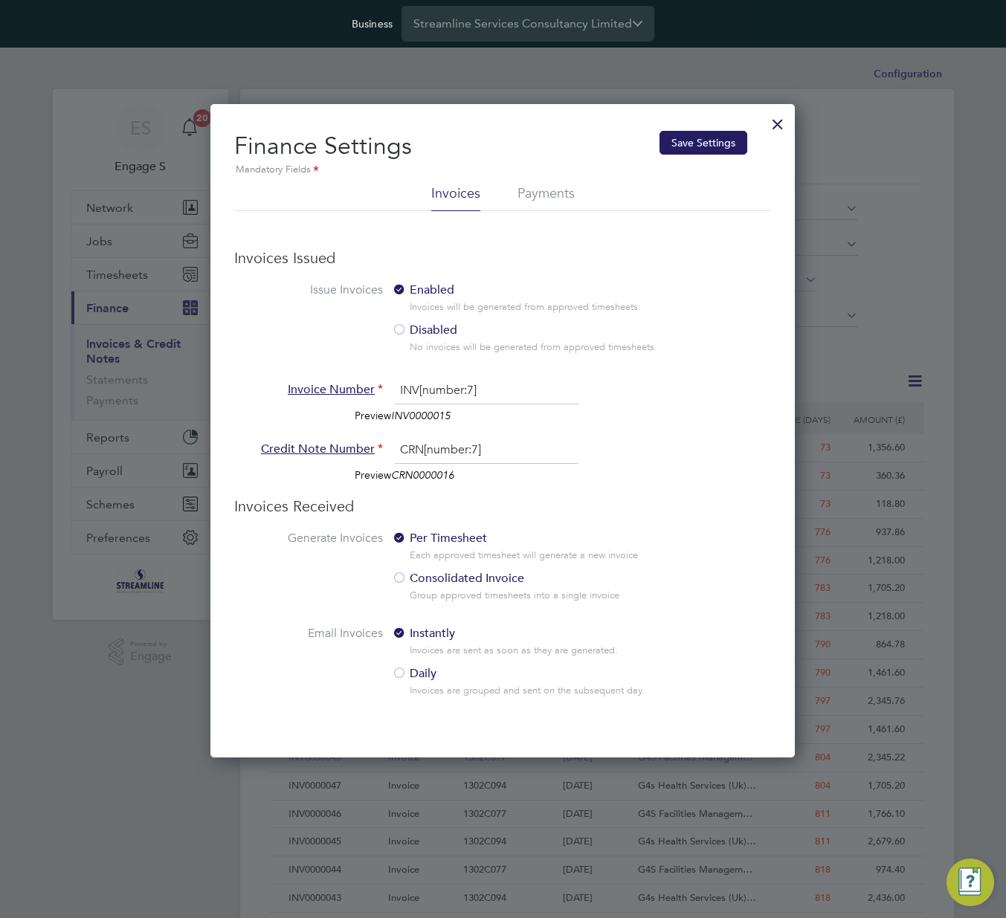
click at [782, 118] on div at bounding box center [777, 120] width 27 height 27
